Goal: Task Accomplishment & Management: Complete application form

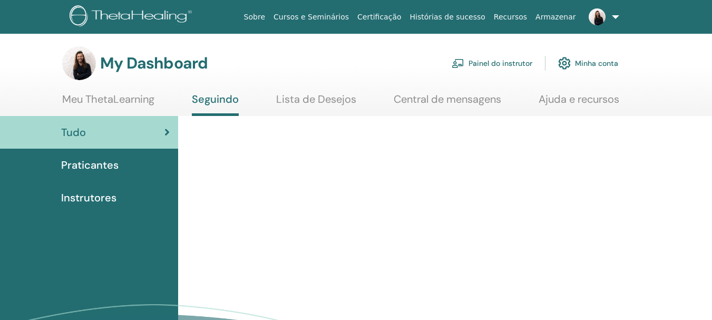
click at [504, 62] on link "Painel do instrutor" at bounding box center [492, 63] width 81 height 23
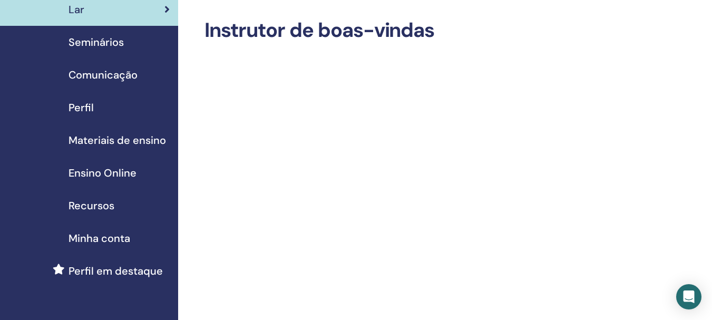
drag, startPoint x: 718, startPoint y: 45, endPoint x: 720, endPoint y: 53, distance: 8.1
click at [712, 53] on html "Painel do instrutor Painel do Aluno EC Eduardo Caringi Majer Meu ThetaLearning …" at bounding box center [356, 119] width 712 height 320
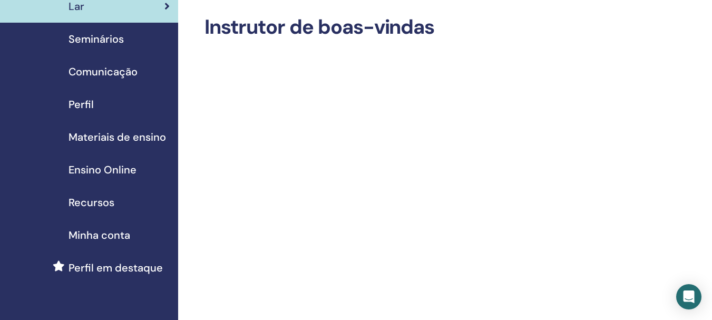
click at [114, 41] on span "Seminários" at bounding box center [96, 39] width 55 height 16
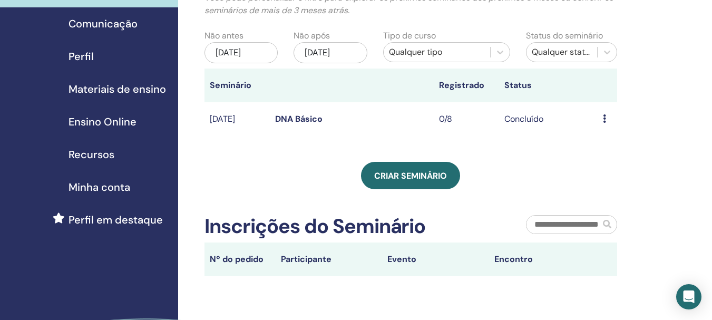
scroll to position [91, 0]
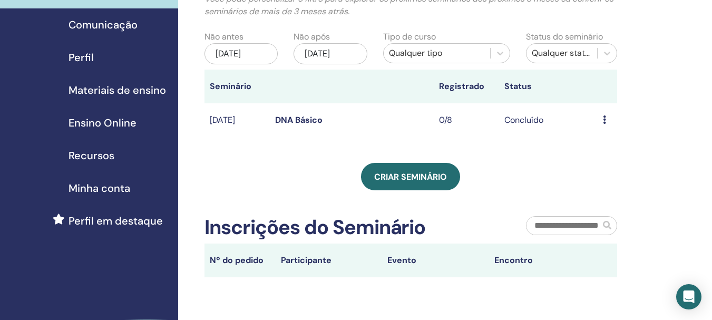
click at [603, 119] on icon at bounding box center [604, 119] width 3 height 8
click at [681, 104] on div "Meus Seminários Você pode personalizar o filtro para explorar os próximos semin…" at bounding box center [445, 184] width 534 height 482
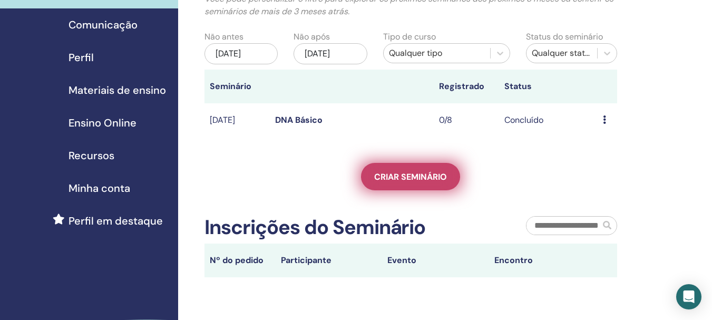
click at [436, 166] on link "Criar seminário" at bounding box center [410, 176] width 99 height 27
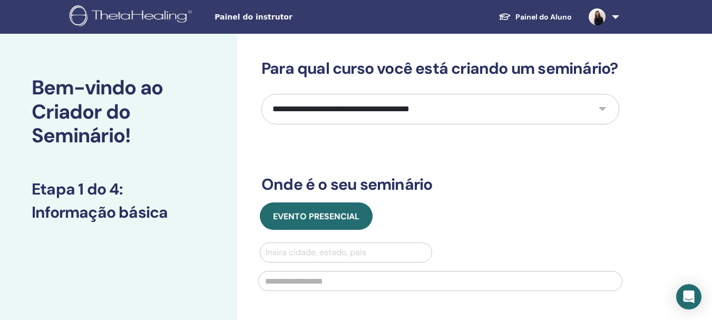
click at [485, 124] on select "**********" at bounding box center [441, 109] width 358 height 31
select select "*"
click at [262, 113] on select "**********" at bounding box center [441, 109] width 358 height 31
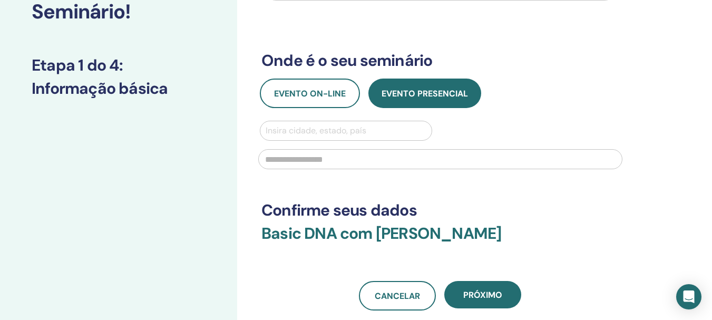
scroll to position [139, 0]
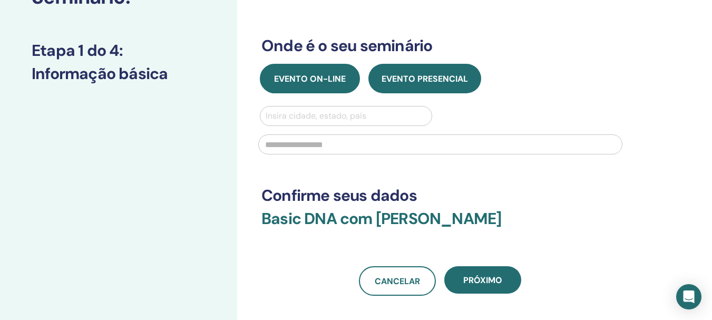
click at [343, 93] on button "Evento on-line" at bounding box center [310, 79] width 100 height 30
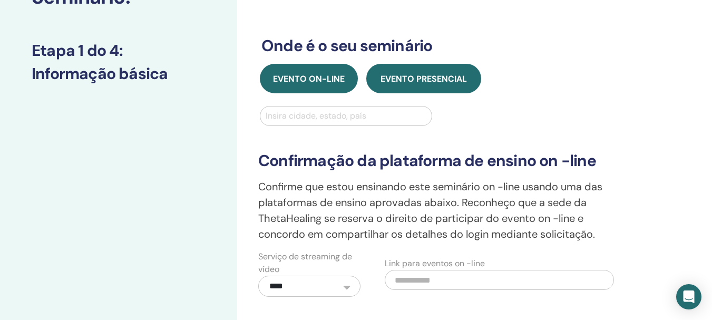
click at [473, 93] on button "Evento presencial" at bounding box center [424, 79] width 115 height 30
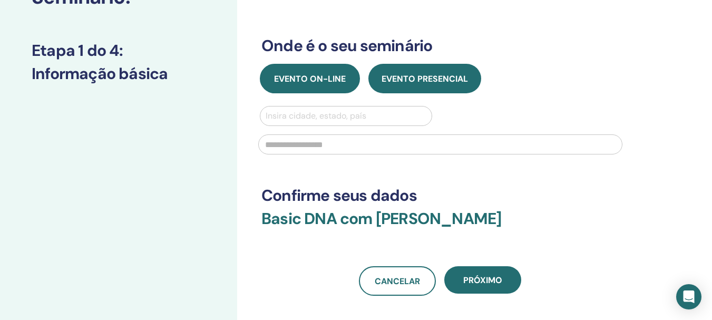
click at [353, 92] on button "Evento on-line" at bounding box center [310, 79] width 100 height 30
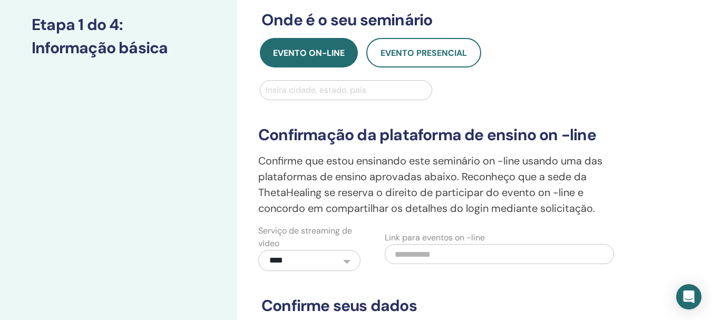
scroll to position [161, 0]
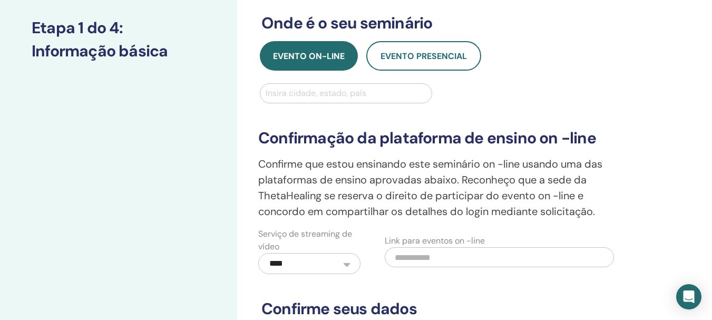
click at [356, 103] on div "Insira cidade, estado, país" at bounding box center [346, 93] width 171 height 19
type input "*******"
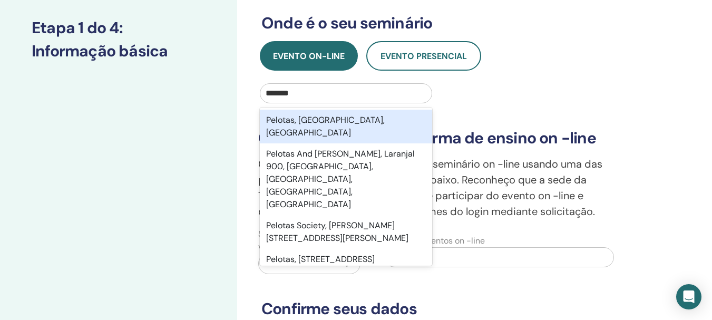
click at [341, 142] on div "Pelotas, Rio Grande do Sul, BRA" at bounding box center [346, 127] width 172 height 34
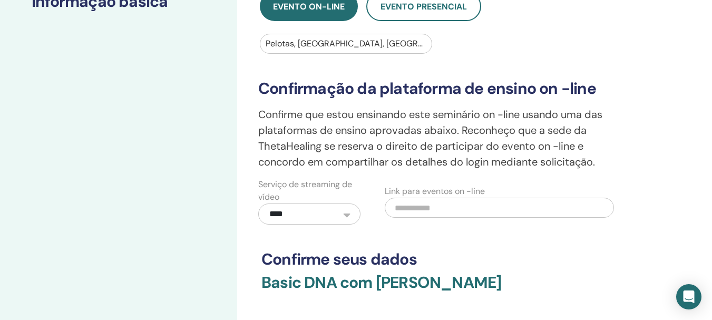
scroll to position [187, 0]
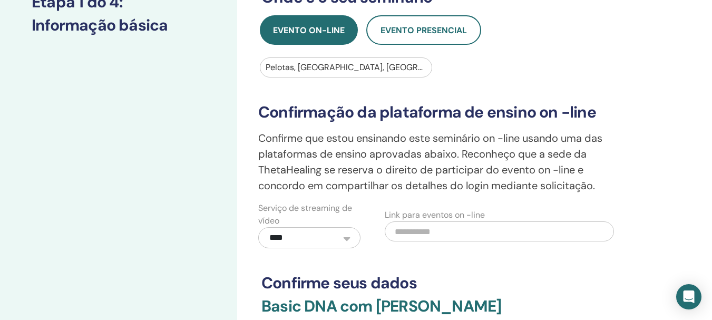
click at [430, 242] on input "text" at bounding box center [499, 231] width 229 height 20
paste input "**********"
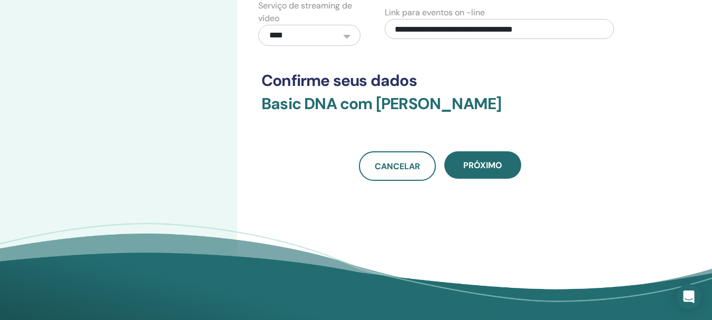
scroll to position [388, 0]
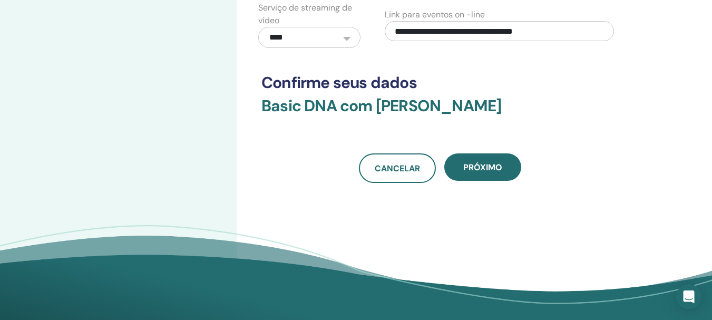
type input "**********"
click at [355, 48] on select "**********" at bounding box center [309, 37] width 102 height 21
click at [375, 48] on div "**********" at bounding box center [313, 25] width 127 height 46
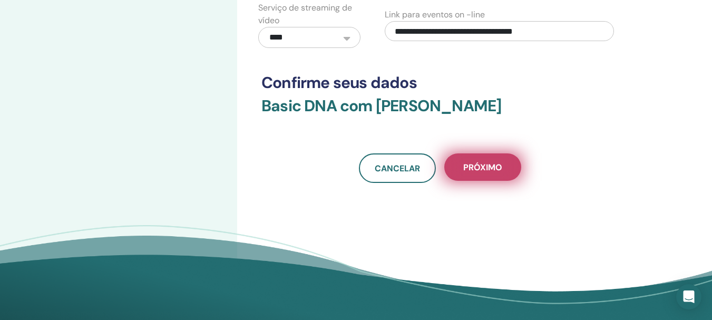
click at [477, 180] on button "Próximo" at bounding box center [483, 166] width 77 height 27
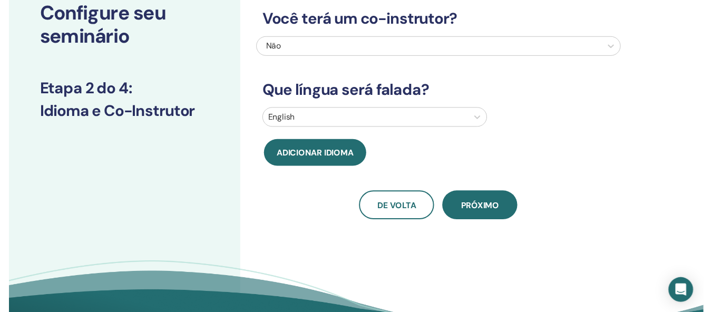
scroll to position [79, 0]
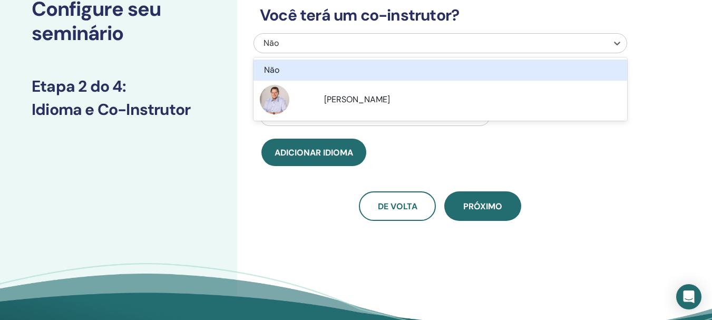
click at [551, 45] on div at bounding box center [430, 43] width 343 height 15
click at [401, 42] on div "Não" at bounding box center [405, 43] width 282 height 13
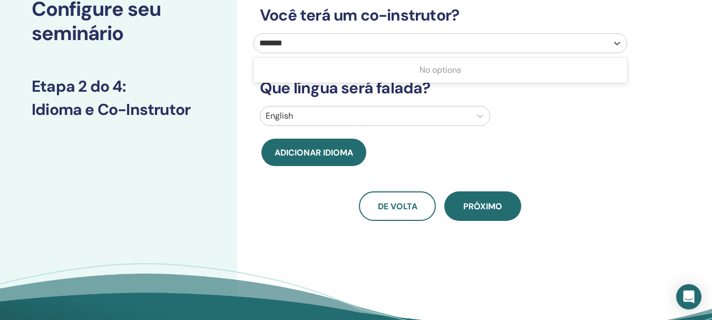
type input "*******"
click at [549, 117] on div "English" at bounding box center [440, 116] width 377 height 20
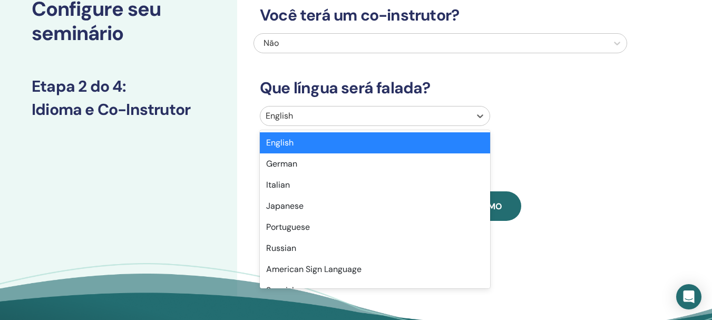
click at [466, 107] on div "English" at bounding box center [366, 116] width 210 height 19
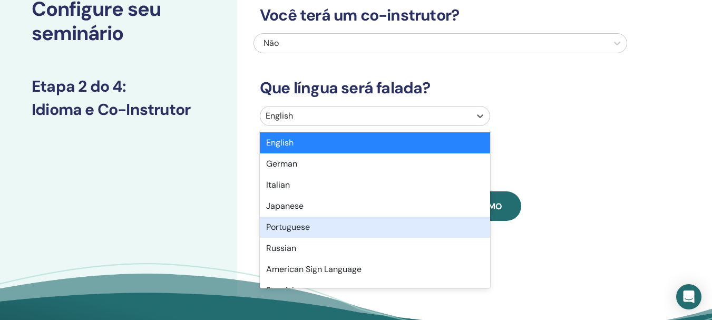
click at [303, 227] on div "Portuguese" at bounding box center [375, 227] width 230 height 21
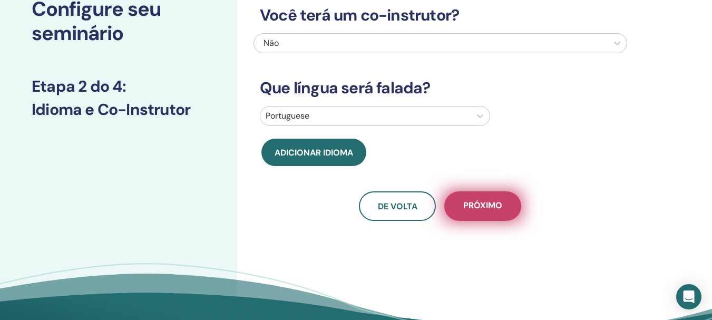
drag, startPoint x: 461, startPoint y: 207, endPoint x: 457, endPoint y: 204, distance: 5.6
click at [461, 206] on button "Próximo" at bounding box center [483, 206] width 77 height 30
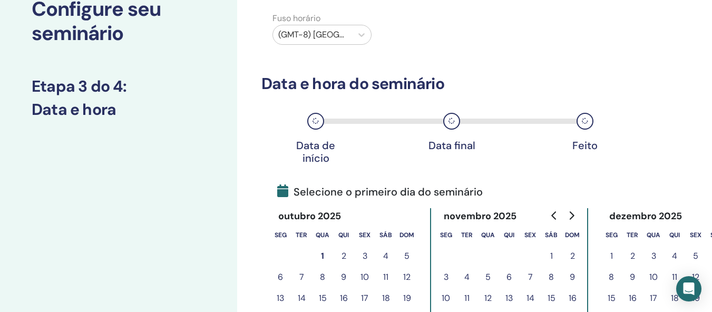
scroll to position [0, 0]
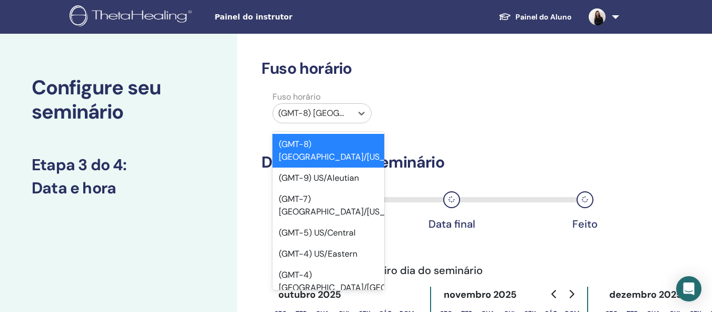
click at [351, 114] on div "(GMT-8) US/Alaska" at bounding box center [312, 113] width 79 height 19
type input "***"
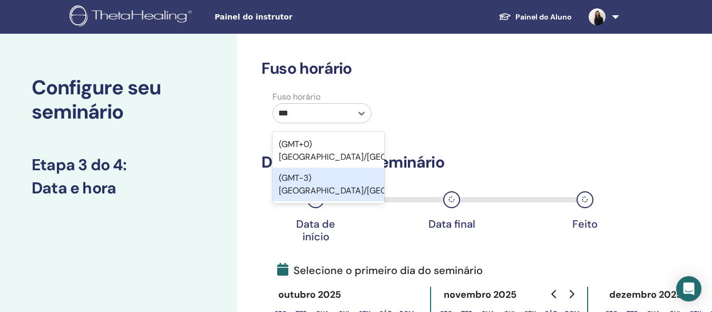
click at [339, 187] on div "(GMT-3) America/Sao Paulo" at bounding box center [329, 185] width 112 height 34
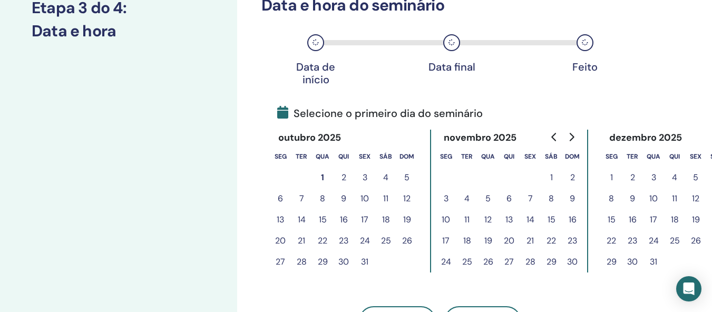
scroll to position [202, 0]
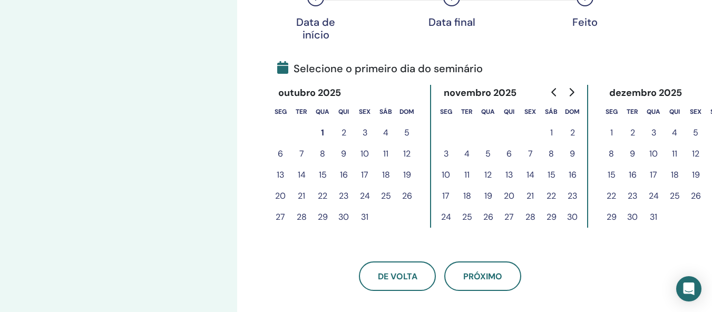
drag, startPoint x: 343, startPoint y: 129, endPoint x: 350, endPoint y: 129, distance: 6.9
click at [343, 129] on button "2" at bounding box center [343, 132] width 21 height 21
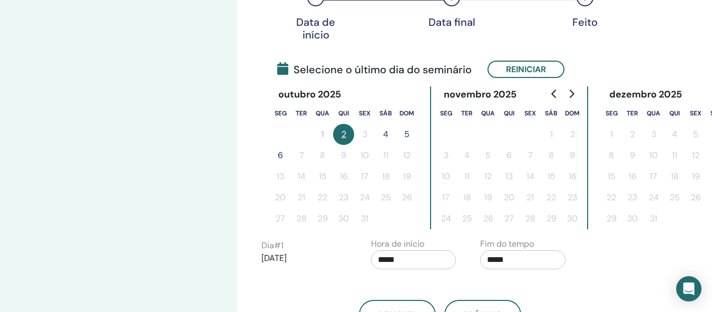
click at [387, 135] on button "4" at bounding box center [385, 134] width 21 height 21
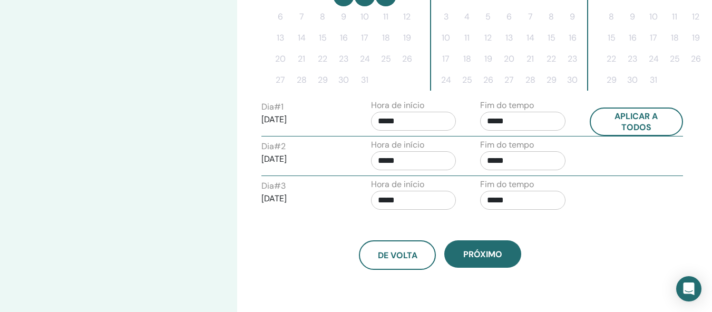
scroll to position [339, 0]
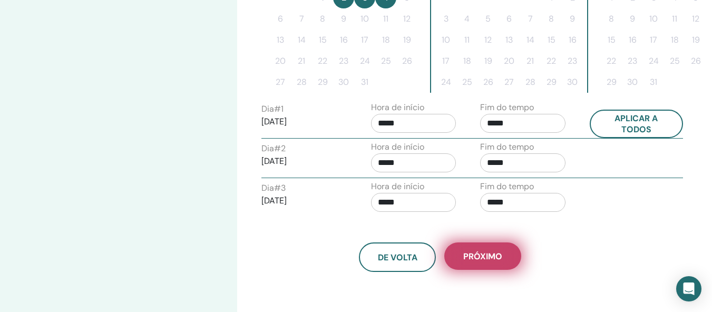
click at [504, 255] on button "Próximo" at bounding box center [483, 256] width 77 height 27
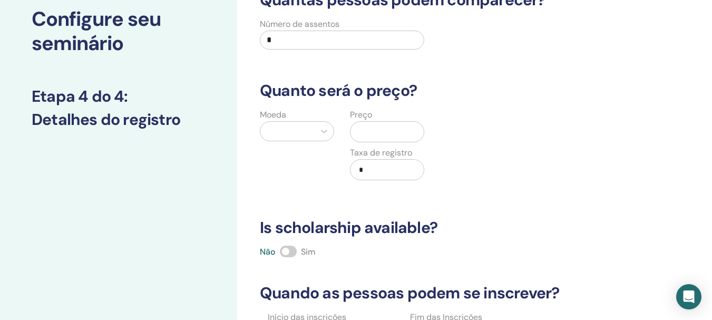
scroll to position [67, 0]
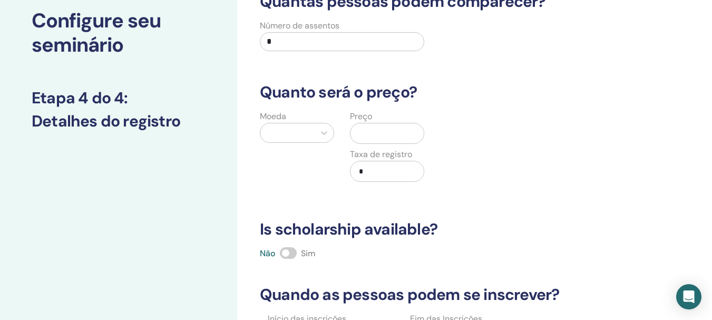
drag, startPoint x: 309, startPoint y: 46, endPoint x: 249, endPoint y: 38, distance: 60.0
click at [249, 38] on div "Número de assentos *" at bounding box center [433, 39] width 374 height 38
type input "*"
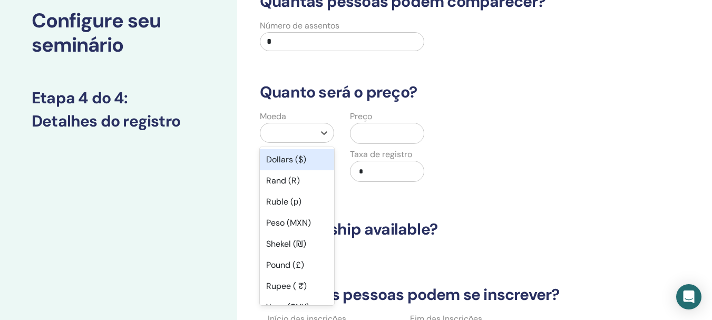
click at [300, 132] on div at bounding box center [288, 133] width 44 height 15
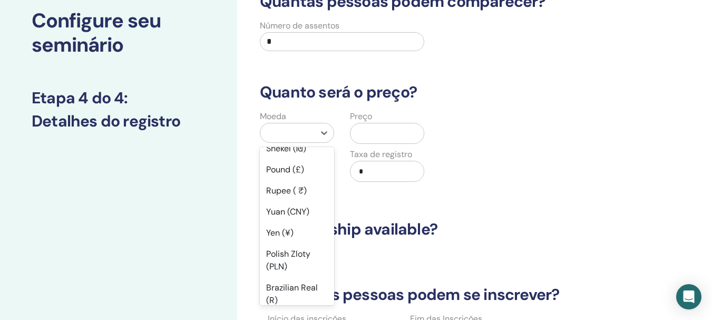
scroll to position [113, 0]
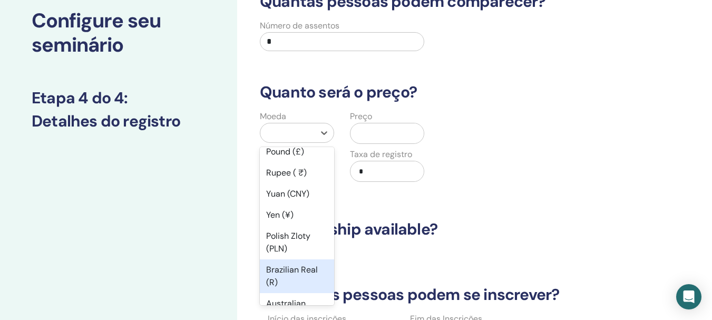
click at [286, 282] on div "Brazilian Real (R)" at bounding box center [297, 276] width 74 height 34
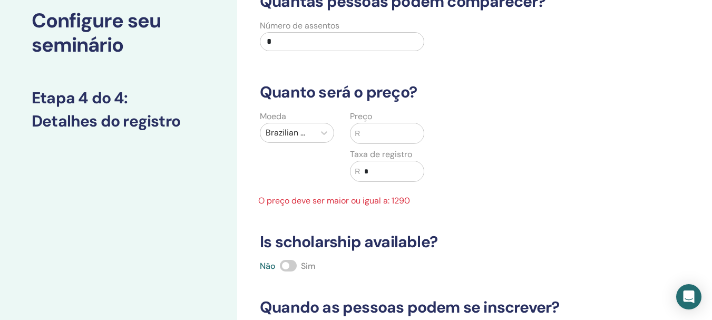
click at [372, 139] on input "text" at bounding box center [392, 133] width 64 height 20
type input "*"
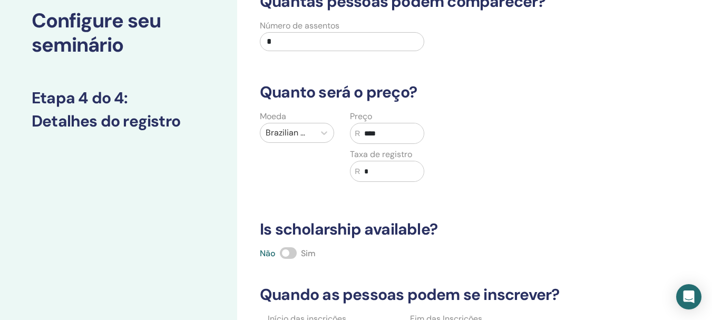
click at [379, 170] on input "*" at bounding box center [392, 171] width 64 height 20
drag, startPoint x: 393, startPoint y: 133, endPoint x: 332, endPoint y: 136, distance: 61.2
click at [332, 136] on div "Moeda Brazilian Real (R) Preço R **** Taxa de registro R *" at bounding box center [342, 152] width 180 height 84
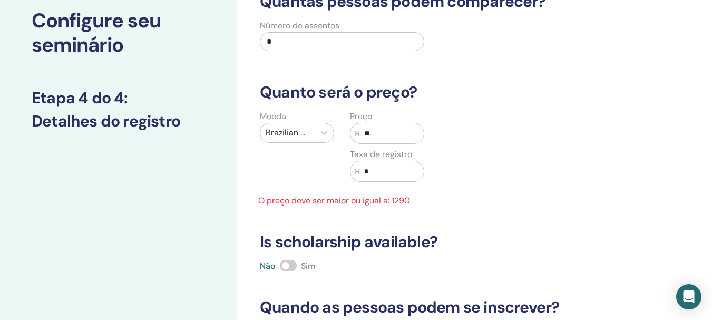
type input "*"
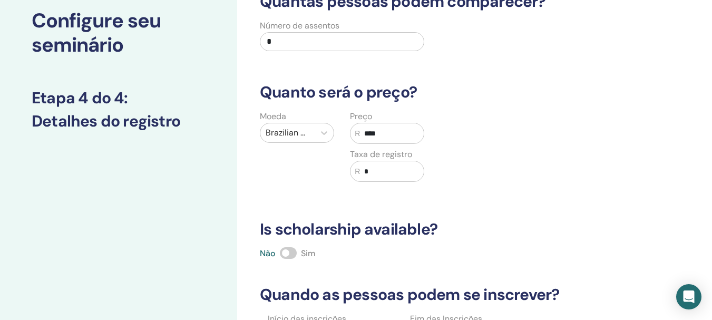
type input "****"
drag, startPoint x: 384, startPoint y: 169, endPoint x: 384, endPoint y: 162, distance: 7.4
click at [384, 169] on input "*" at bounding box center [392, 171] width 64 height 20
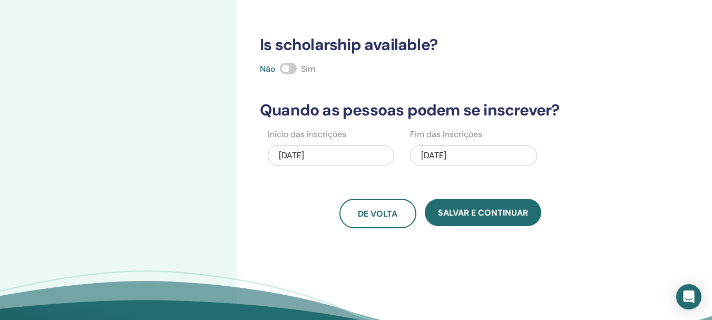
scroll to position [247, 0]
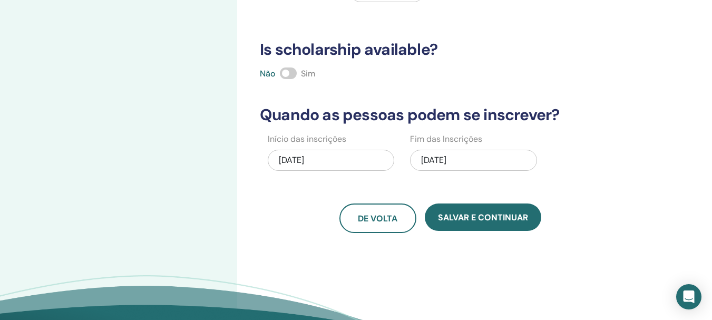
type input "***"
click at [296, 74] on span at bounding box center [288, 74] width 17 height 12
click at [498, 165] on div "10/04/2025" at bounding box center [473, 160] width 127 height 21
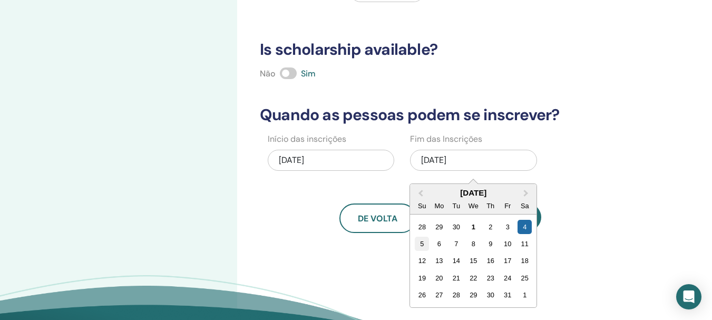
click at [423, 247] on div "5" at bounding box center [422, 244] width 14 height 14
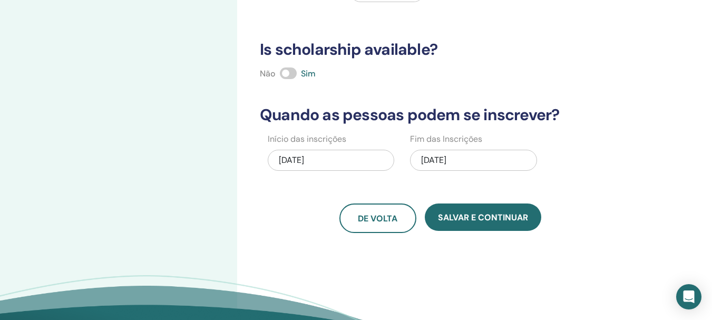
click at [612, 200] on div "Quantas pessoas podem comparecer? Número de assentos * Quanto será o preço? Moe…" at bounding box center [441, 22] width 374 height 421
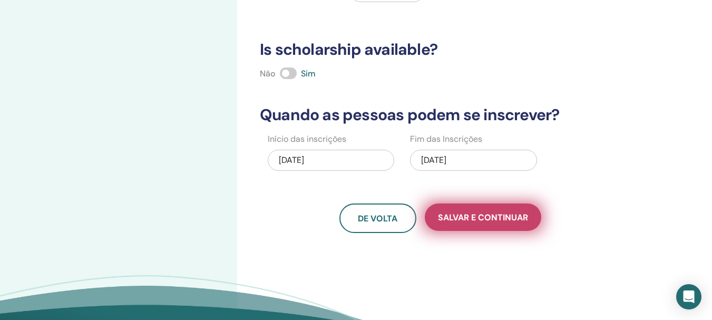
click at [503, 224] on button "Salvar e continuar" at bounding box center [483, 217] width 117 height 27
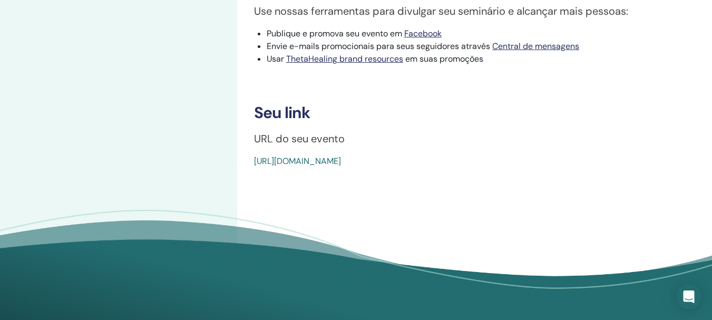
scroll to position [327, 0]
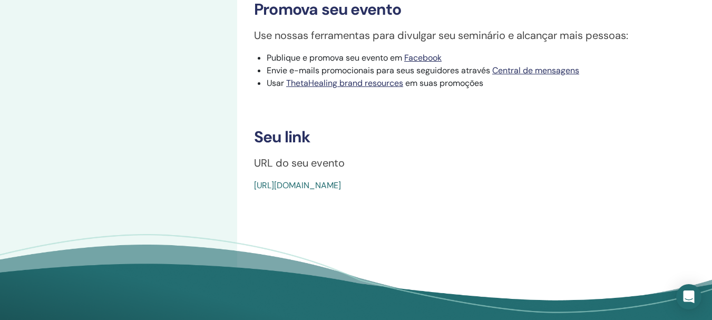
drag, startPoint x: 513, startPoint y: 198, endPoint x: 248, endPoint y: 200, distance: 265.3
copy link "[URL][DOMAIN_NAME]"
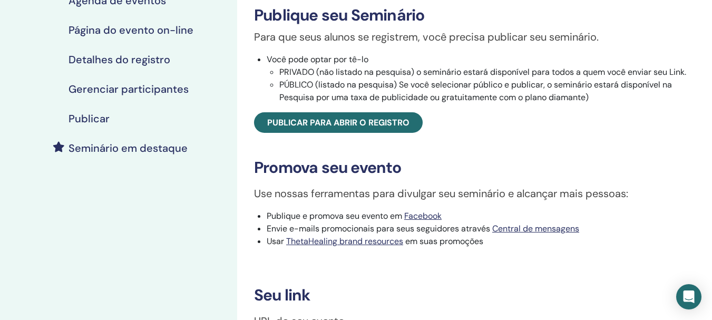
scroll to position [184, 0]
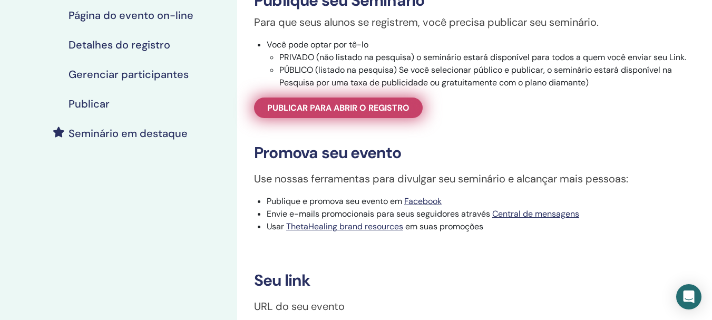
click at [372, 111] on span "Publicar para abrir o registro" at bounding box center [338, 107] width 142 height 11
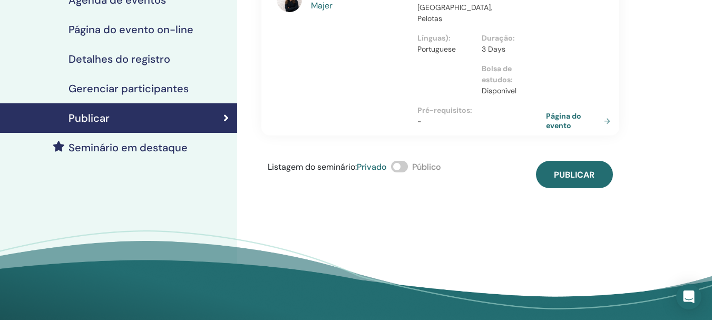
scroll to position [171, 0]
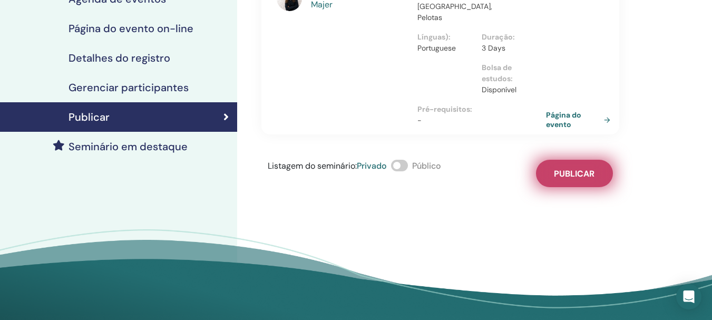
click at [597, 162] on button "Publicar" at bounding box center [574, 173] width 77 height 27
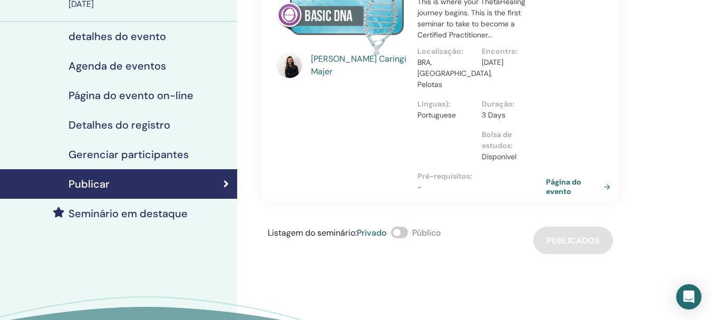
scroll to position [0, 0]
